Goal: Information Seeking & Learning: Learn about a topic

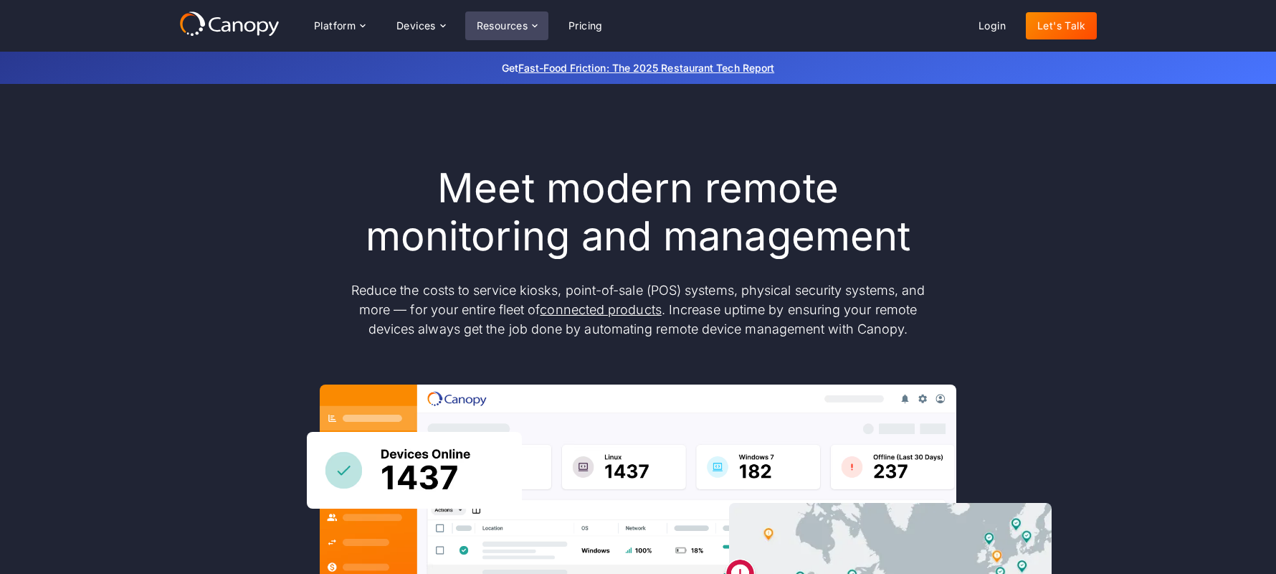
click at [508, 28] on div "Resources" at bounding box center [503, 26] width 52 height 10
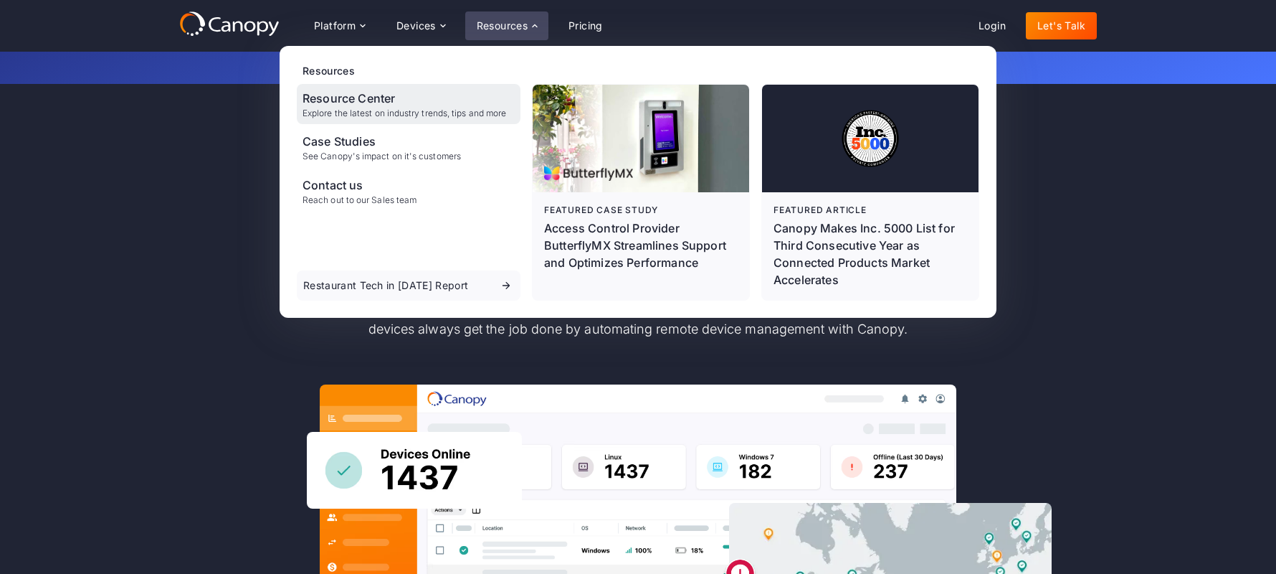
click at [399, 90] on div "Resource Center" at bounding box center [405, 98] width 204 height 17
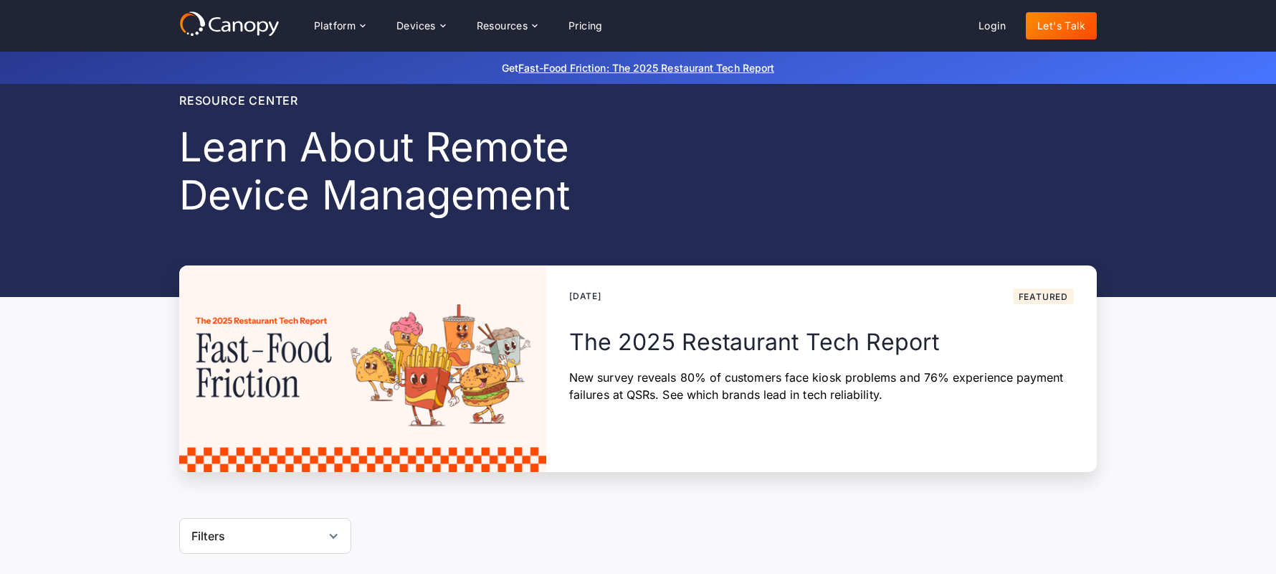
scroll to position [20, 0]
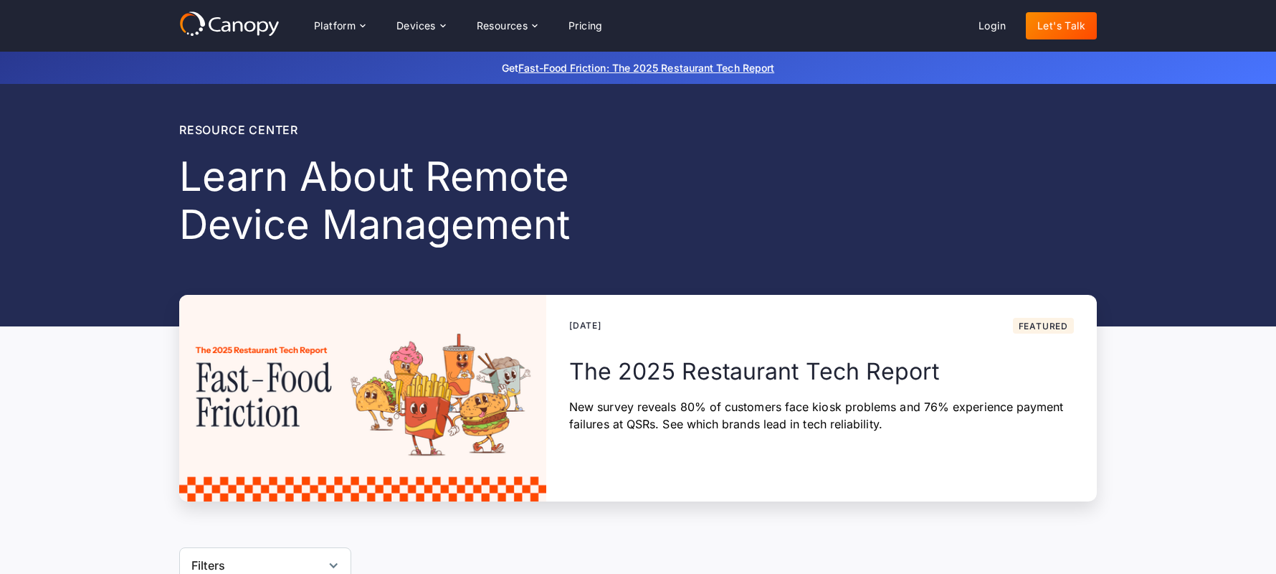
click at [745, 325] on div "August 12, 2025 Featured" at bounding box center [821, 326] width 505 height 16
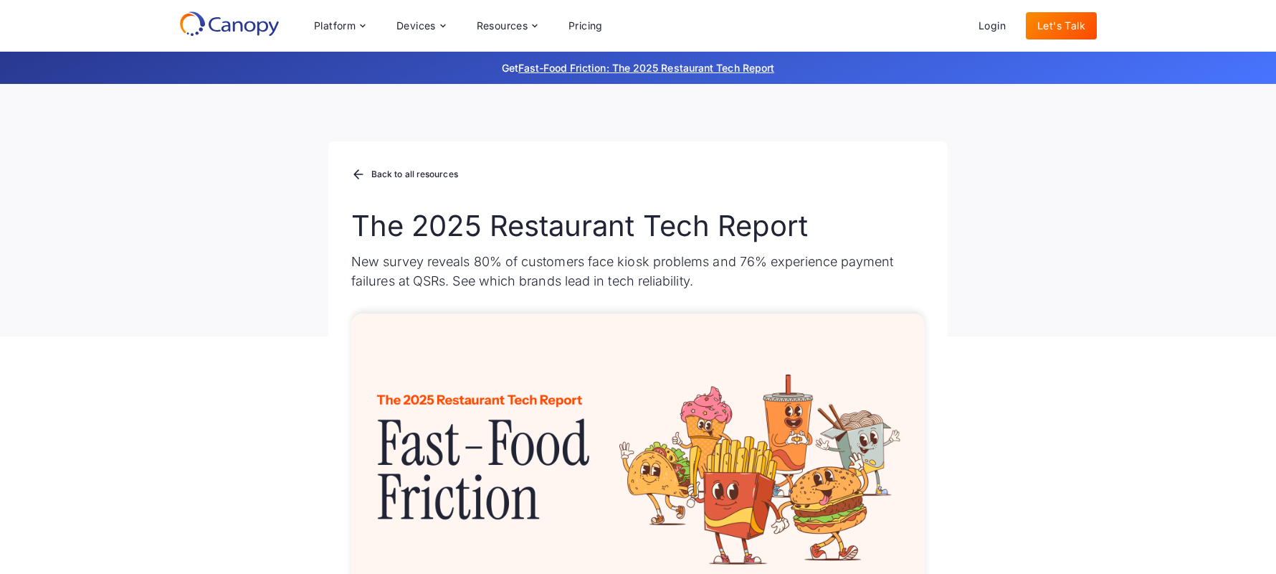
click at [241, 44] on div "Platform Platform Monitor A centralized view of your entire fleet Manage Remote…" at bounding box center [638, 26] width 1276 height 52
click at [243, 33] on icon at bounding box center [229, 24] width 100 height 26
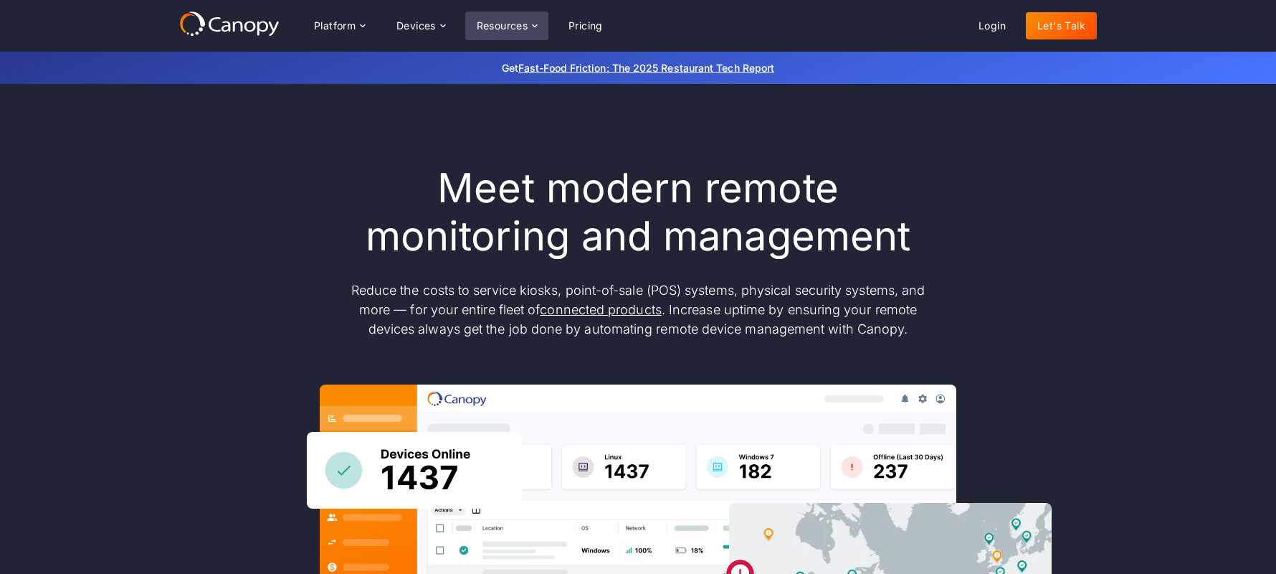
click at [495, 34] on div "Resources" at bounding box center [506, 25] width 83 height 29
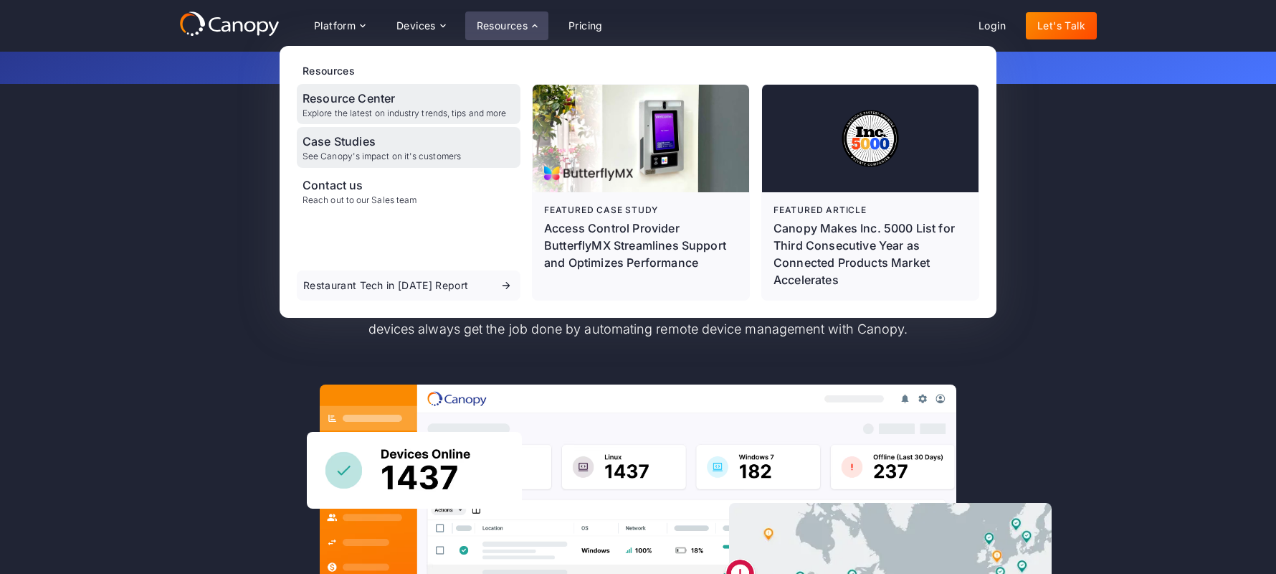
drag, startPoint x: 396, startPoint y: 110, endPoint x: 409, endPoint y: 129, distance: 22.3
click at [396, 110] on div "Explore the latest on industry trends, tips and more" at bounding box center [405, 113] width 204 height 10
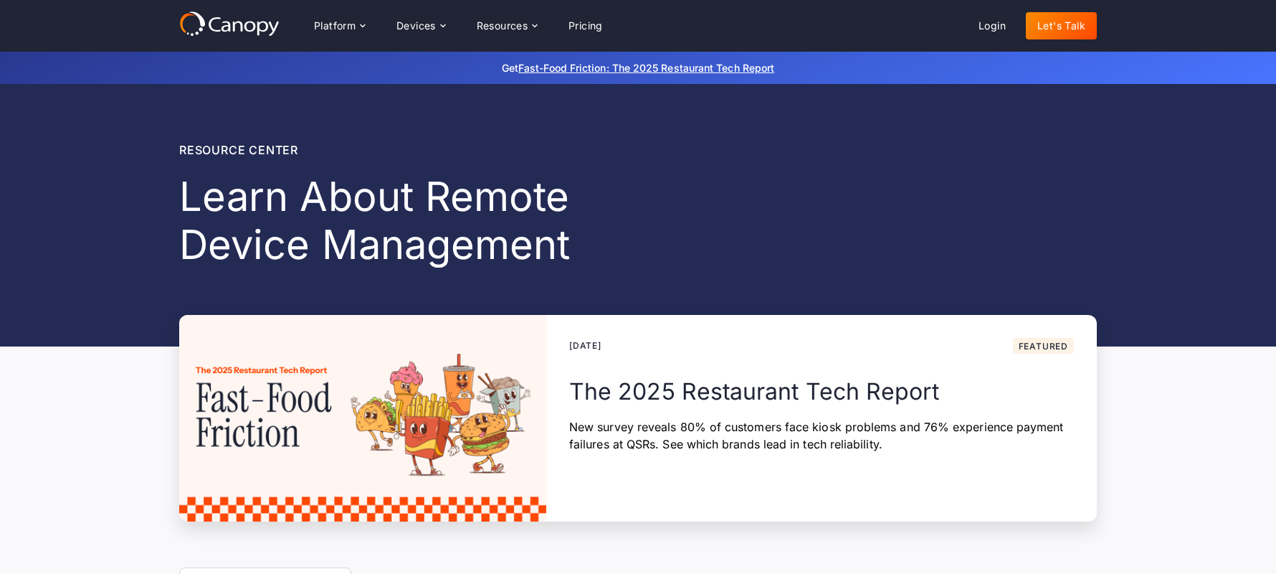
click at [343, 399] on img at bounding box center [362, 418] width 367 height 206
